Goal: Task Accomplishment & Management: Manage account settings

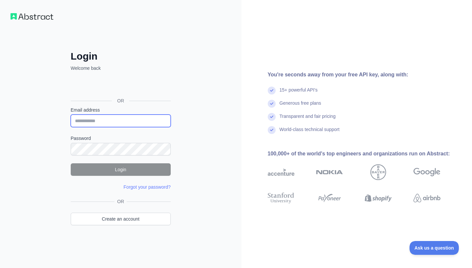
click at [101, 124] on input "Email address" at bounding box center [121, 120] width 100 height 12
type input "***"
click at [108, 94] on div "OR" at bounding box center [121, 90] width 100 height 33
click at [108, 91] on div "Sign in with Google. Opens in new tab" at bounding box center [120, 86] width 99 height 14
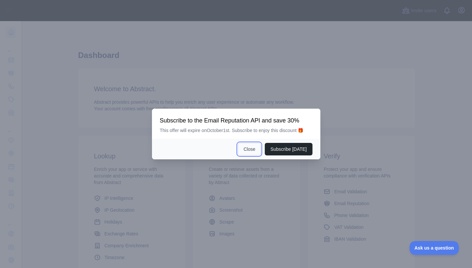
click at [250, 151] on button "Close" at bounding box center [249, 149] width 23 height 12
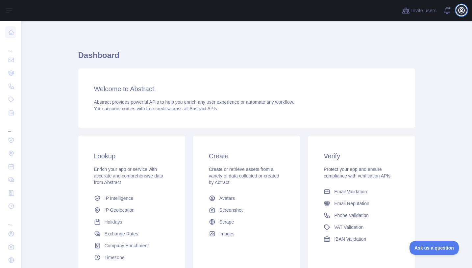
click at [462, 10] on icon "button" at bounding box center [461, 10] width 6 height 6
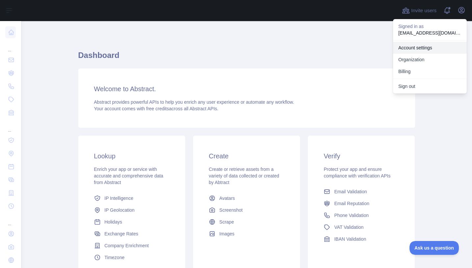
click at [427, 47] on link "Account settings" at bounding box center [430, 48] width 74 height 12
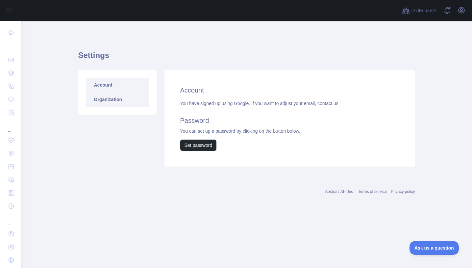
click at [105, 99] on link "Organization" at bounding box center [117, 99] width 62 height 14
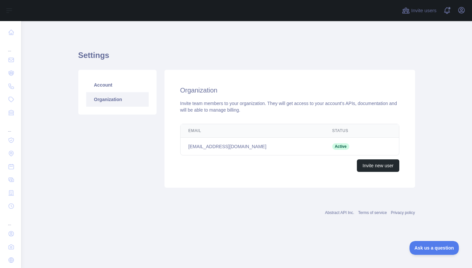
click at [195, 202] on div "Abstract API Inc. Terms of service Privacy policy" at bounding box center [246, 209] width 337 height 24
click at [111, 88] on link "Account" at bounding box center [117, 85] width 62 height 14
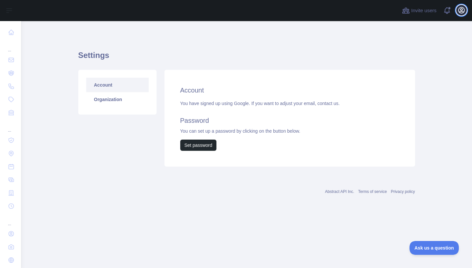
click at [459, 13] on icon "button" at bounding box center [461, 10] width 8 height 8
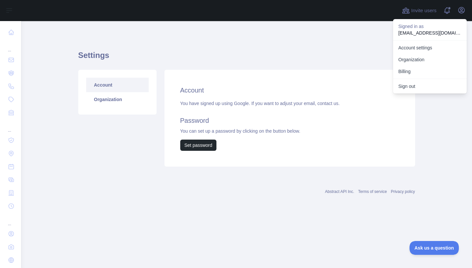
click at [408, 32] on p "[EMAIL_ADDRESS][DOMAIN_NAME]" at bounding box center [429, 33] width 63 height 7
click at [408, 71] on button "Billing" at bounding box center [430, 71] width 74 height 12
